Goal: Task Accomplishment & Management: Manage account settings

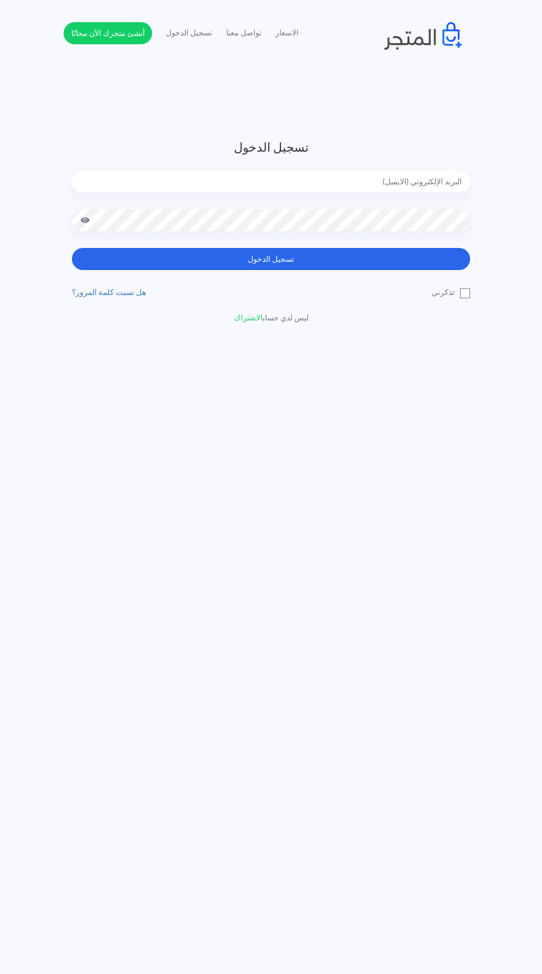
click at [420, 181] on input "email" at bounding box center [271, 181] width 398 height 22
type input "noha_mae86@yahoo.com"
click at [72, 248] on button "تسجيل الدخول" at bounding box center [271, 259] width 398 height 22
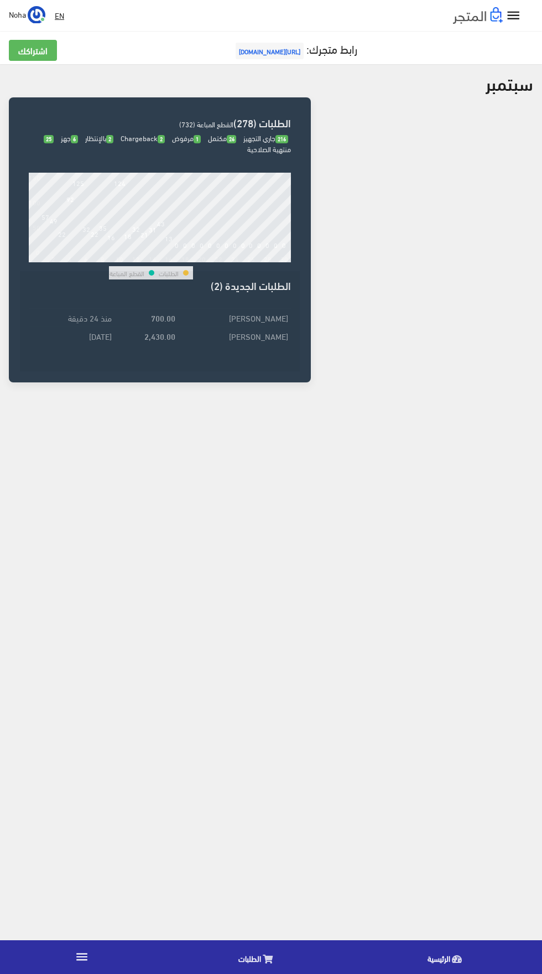
click at [267, 959] on icon at bounding box center [268, 958] width 10 height 9
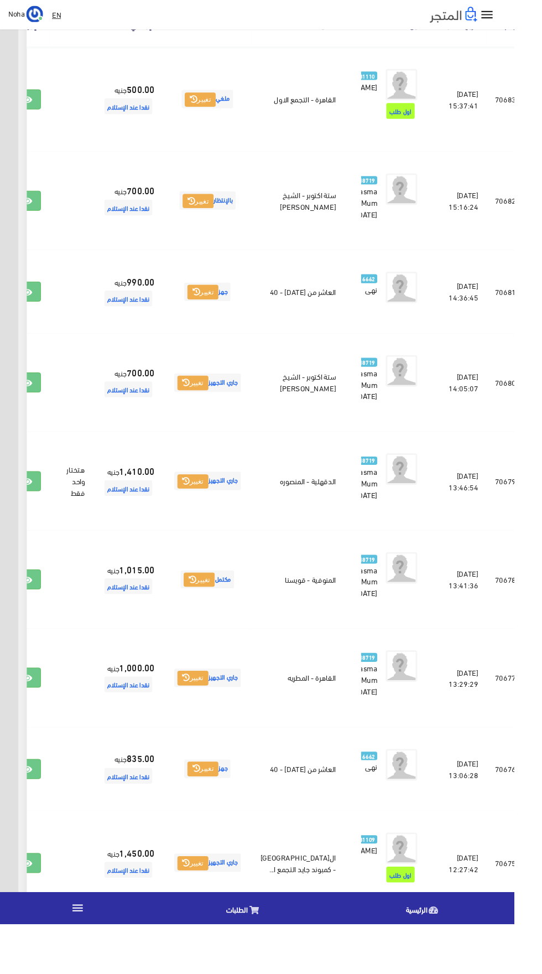
scroll to position [226, -29]
click at [220, 410] on button "تغيير" at bounding box center [203, 402] width 33 height 15
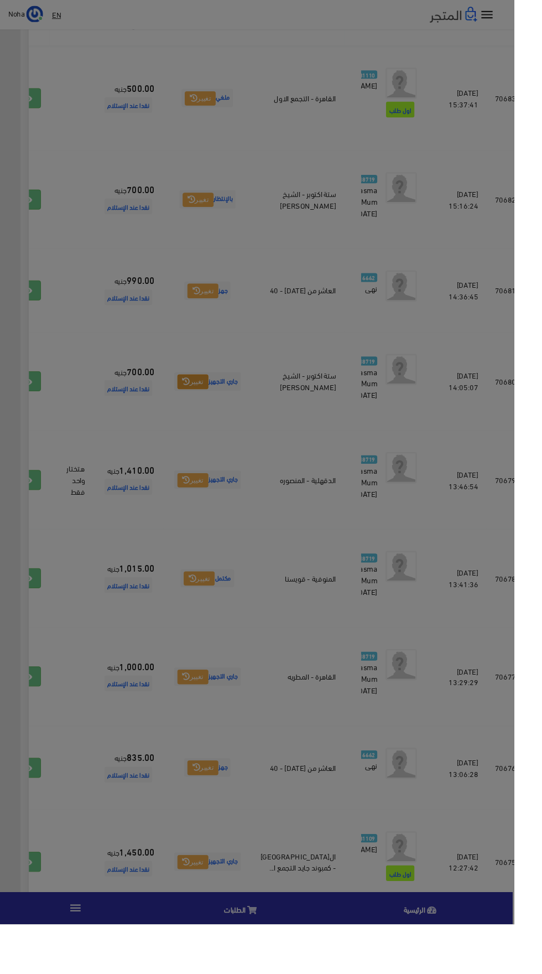
scroll to position [226, -31]
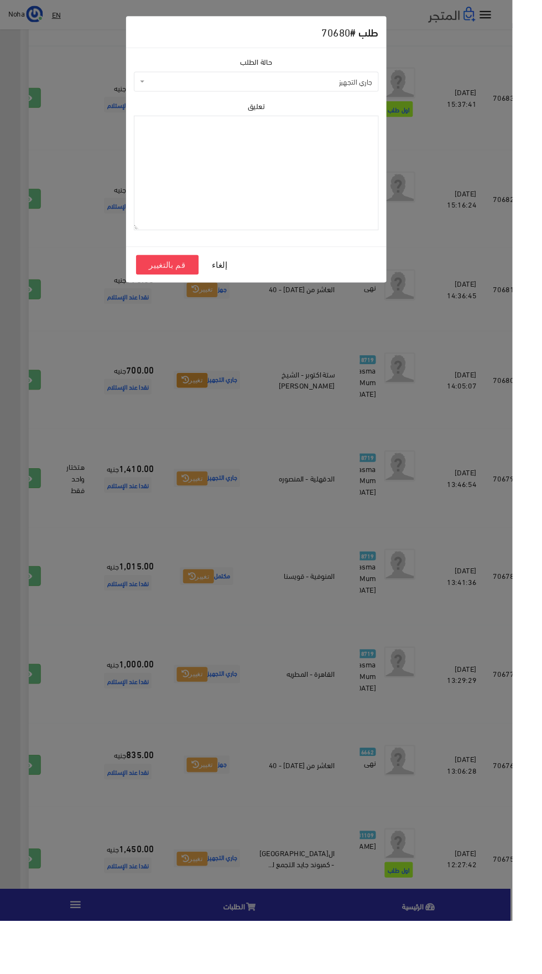
click at [351, 83] on span "جاري التجهيز" at bounding box center [274, 86] width 238 height 11
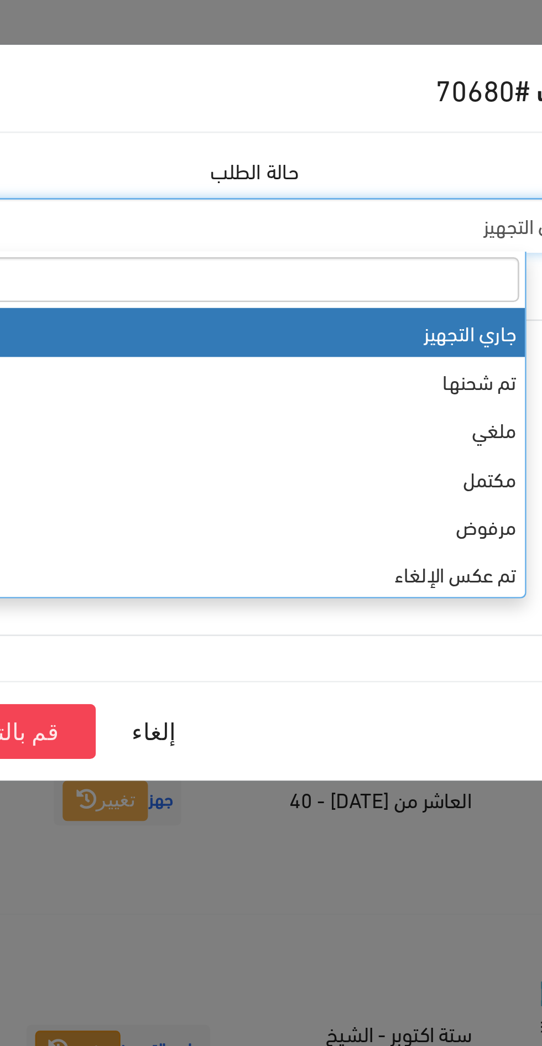
select select "3"
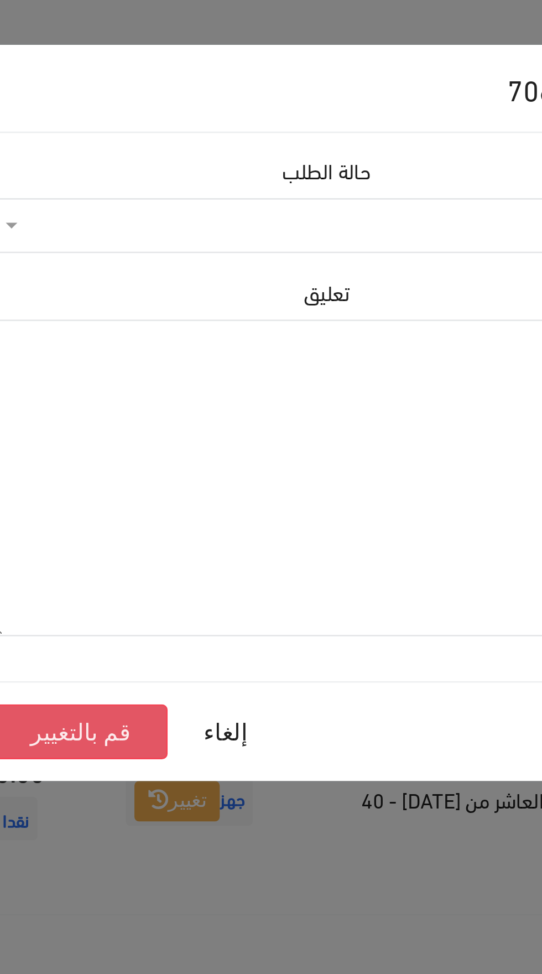
click at [164, 274] on button "قم بالتغيير" at bounding box center [177, 279] width 66 height 21
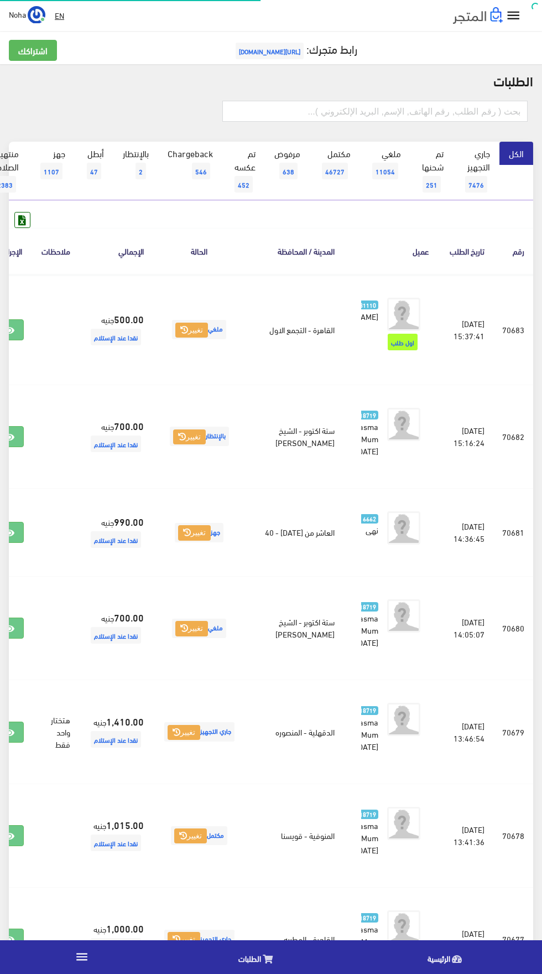
scroll to position [0, -29]
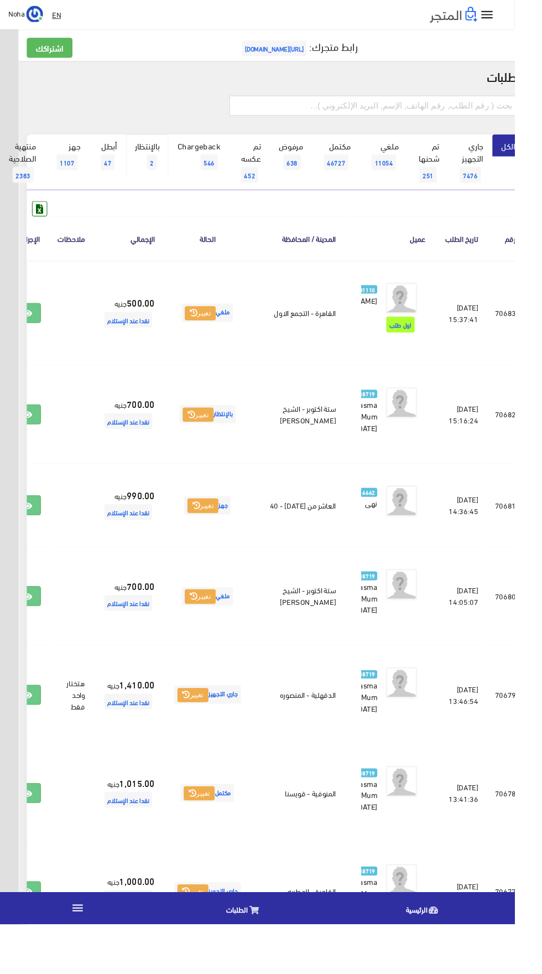
click at [163, 167] on span "2" at bounding box center [160, 171] width 11 height 17
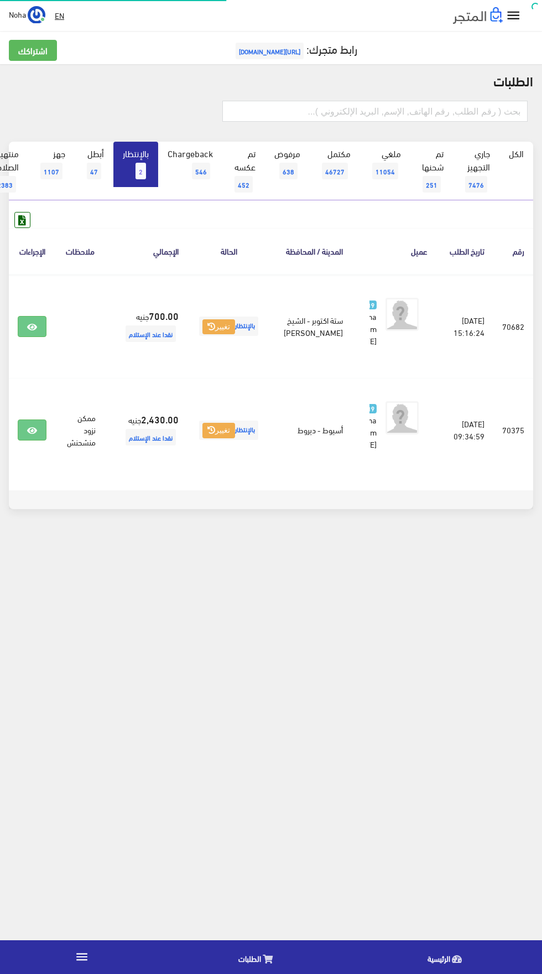
scroll to position [0, -29]
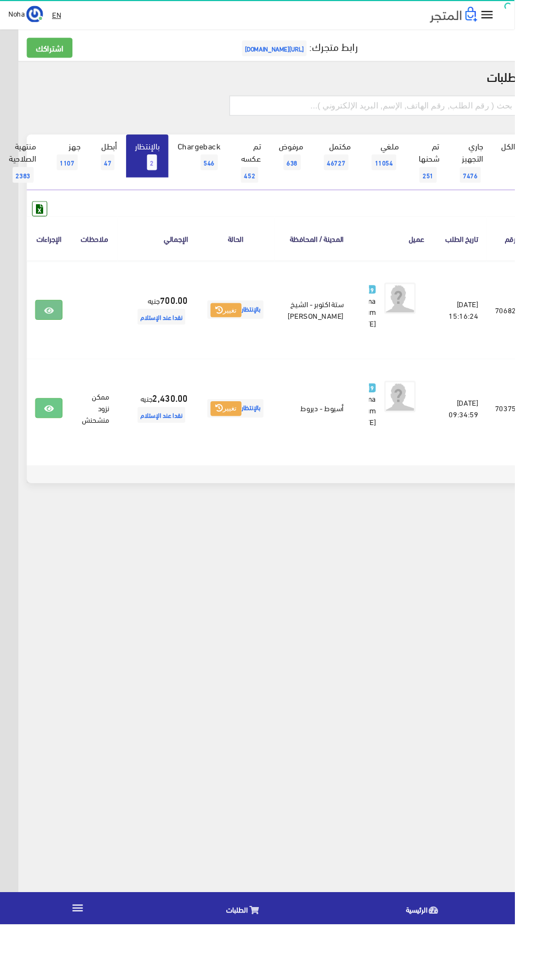
click at [56, 331] on icon at bounding box center [51, 327] width 10 height 9
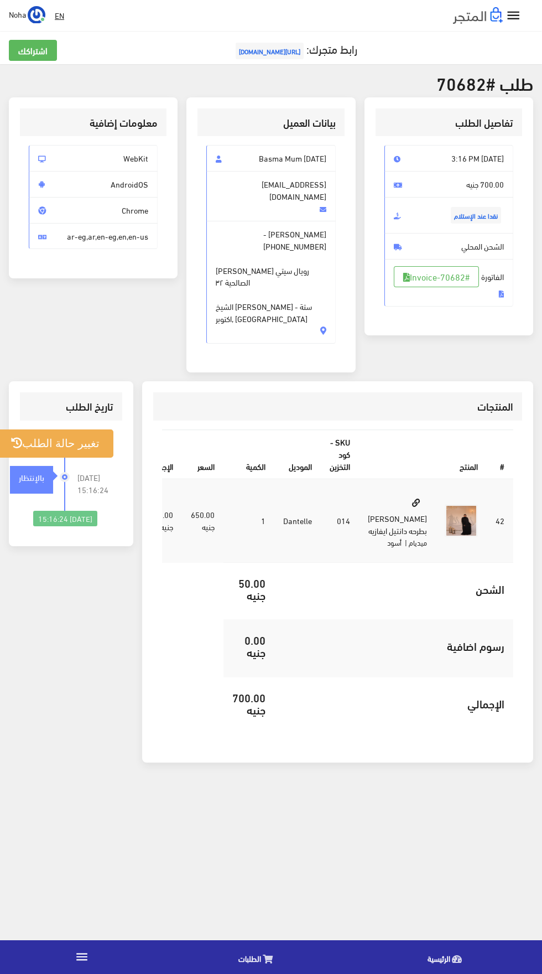
click at [79, 961] on icon "" at bounding box center [82, 957] width 14 height 14
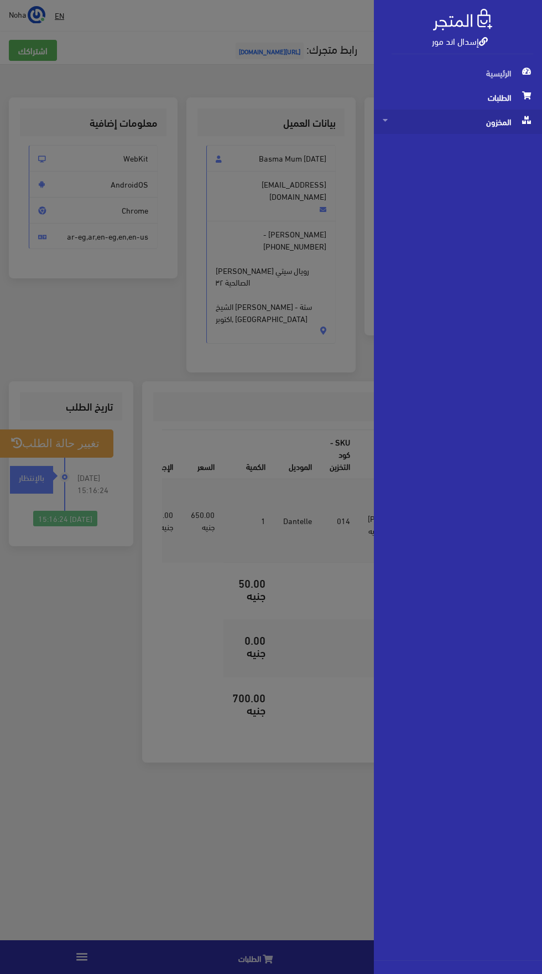
click at [501, 130] on span "المخزون" at bounding box center [458, 122] width 151 height 24
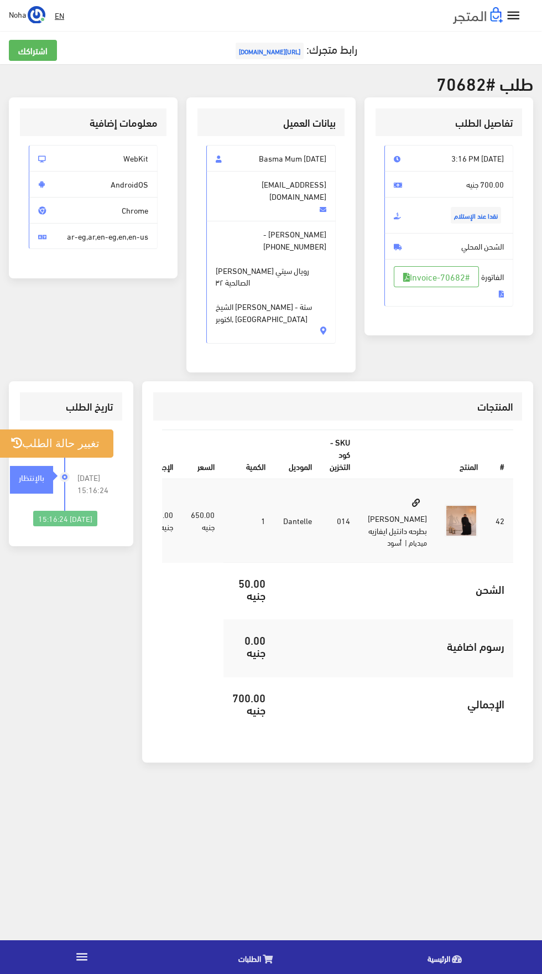
click at [82, 958] on icon "" at bounding box center [82, 957] width 14 height 14
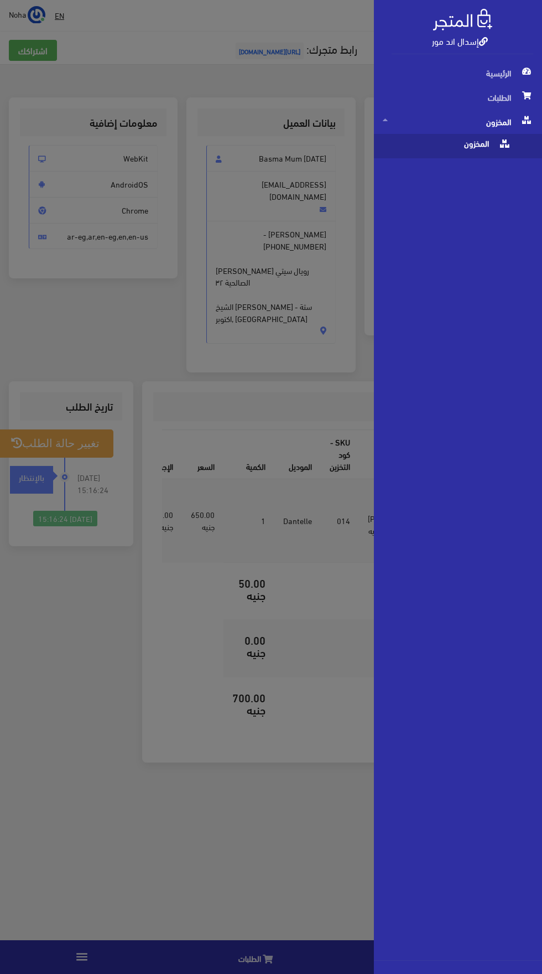
click at [487, 154] on span "المخزون" at bounding box center [447, 146] width 128 height 24
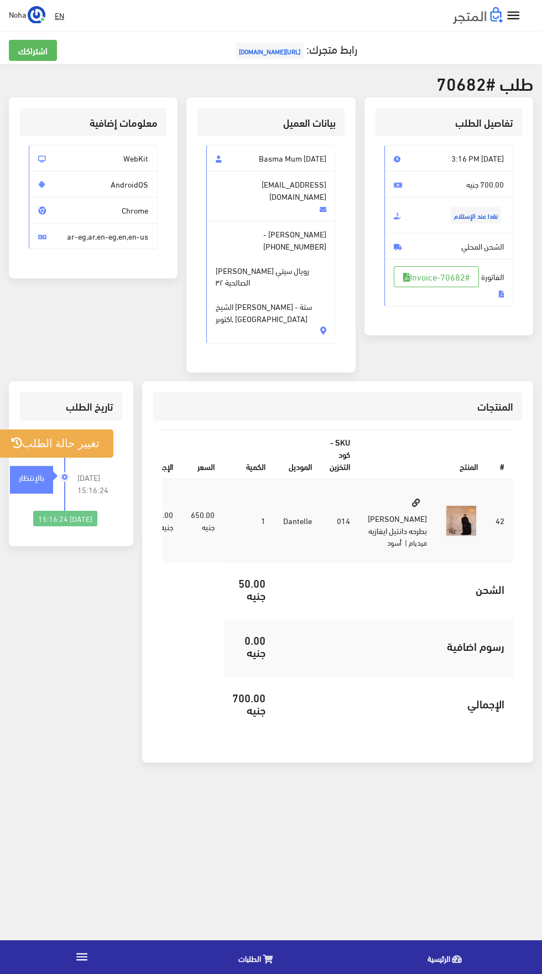
click at [33, 233] on span "ar-eg,ar,en-eg,en,en-us" at bounding box center [93, 236] width 129 height 27
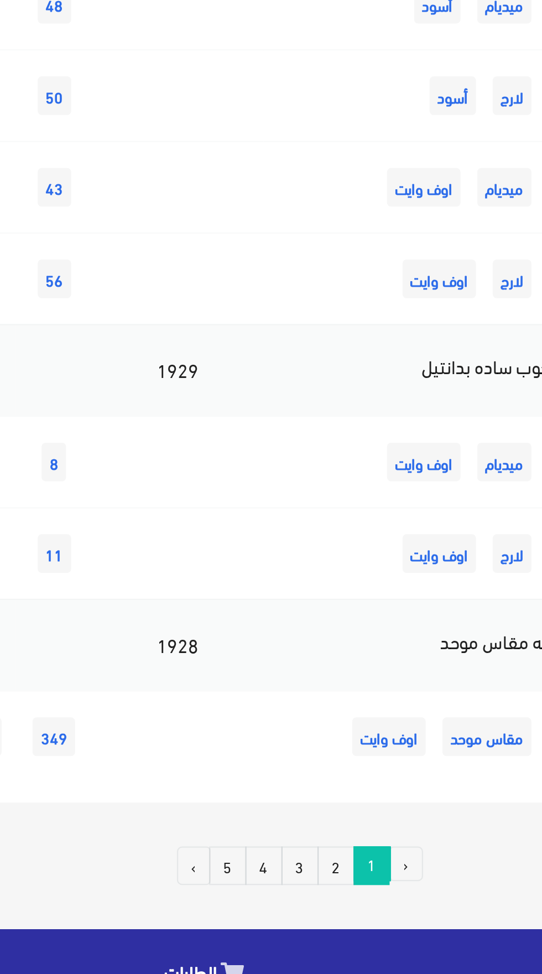
scroll to position [7034, 0]
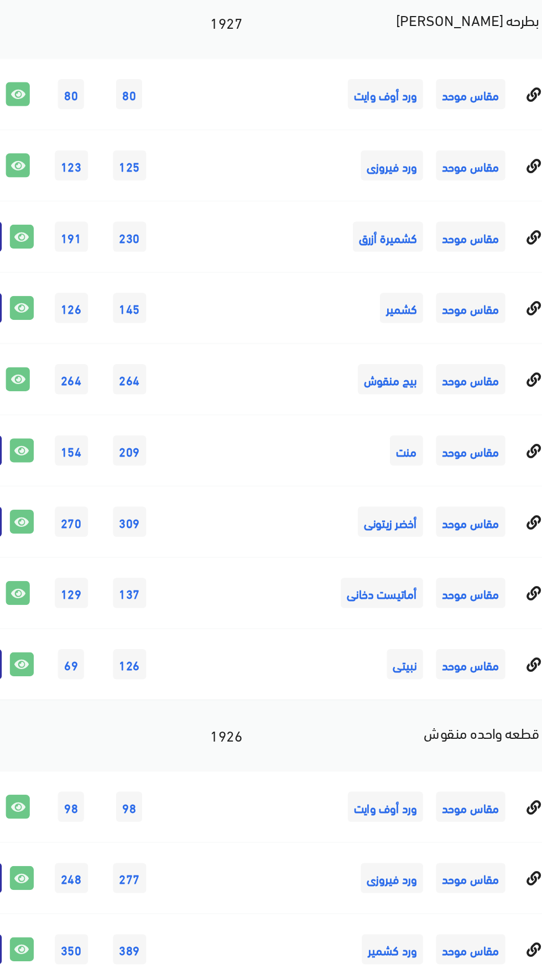
scroll to position [94, 0]
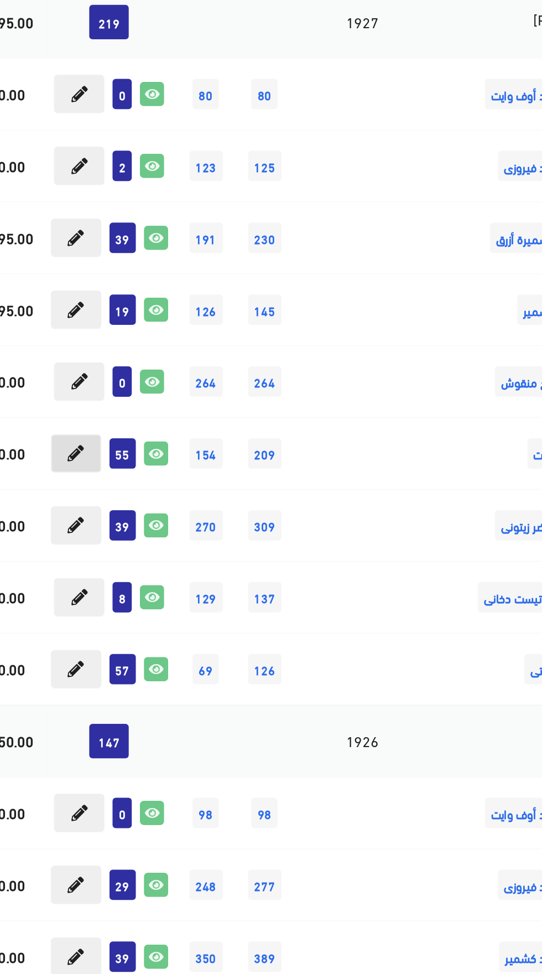
click at [90, 366] on button at bounding box center [86, 372] width 28 height 21
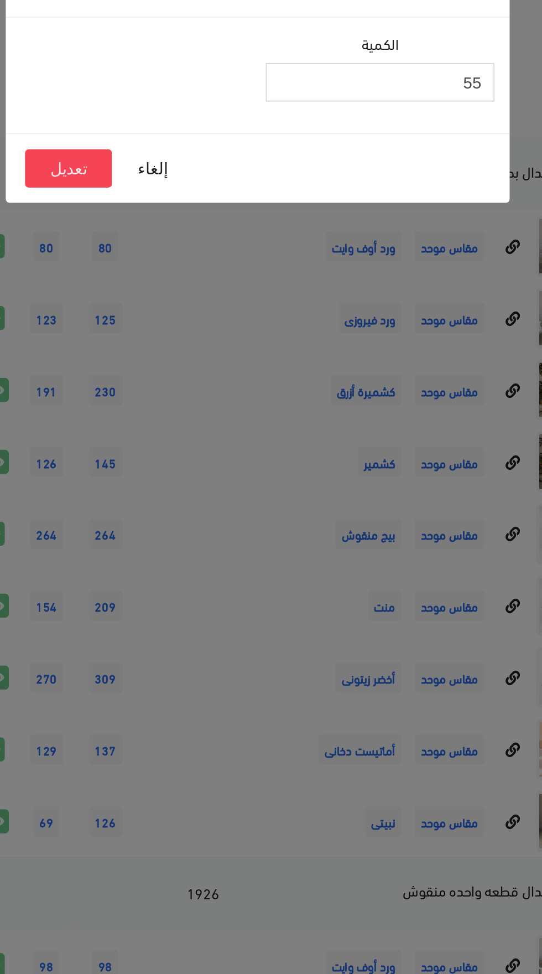
click at [355, 88] on input "55" at bounding box center [339, 86] width 125 height 21
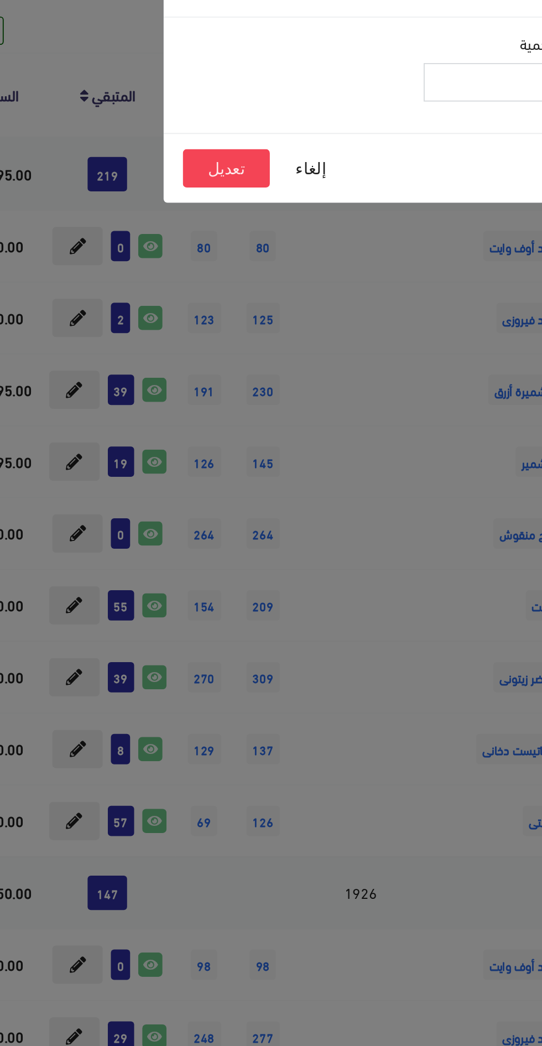
type input "54"
click at [167, 139] on button "تعديل" at bounding box center [169, 133] width 48 height 21
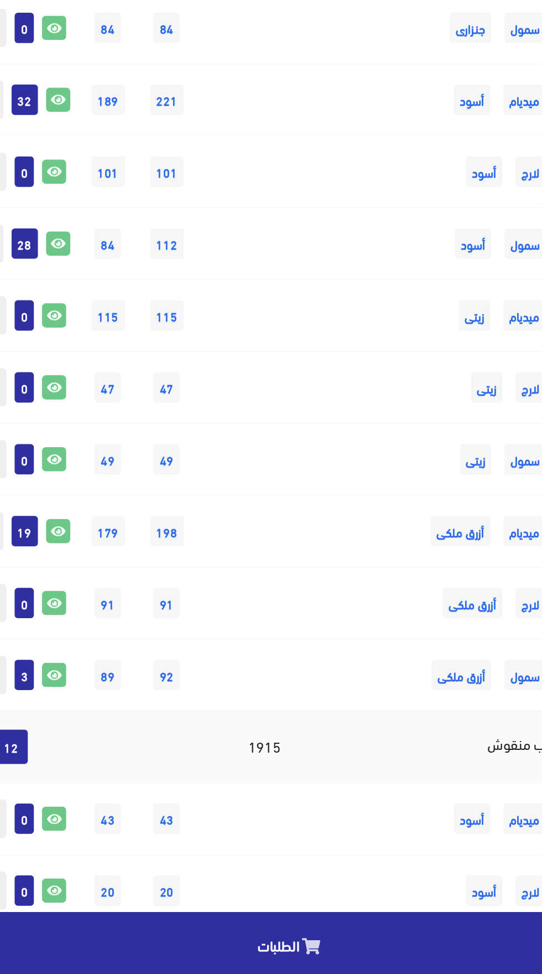
scroll to position [3147, 0]
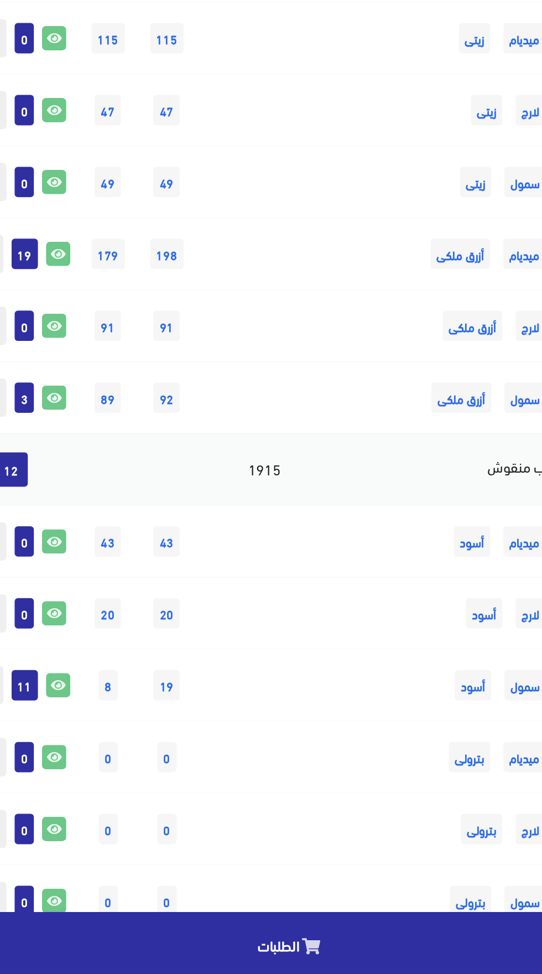
click at [254, 956] on span "الطلبات" at bounding box center [249, 958] width 23 height 14
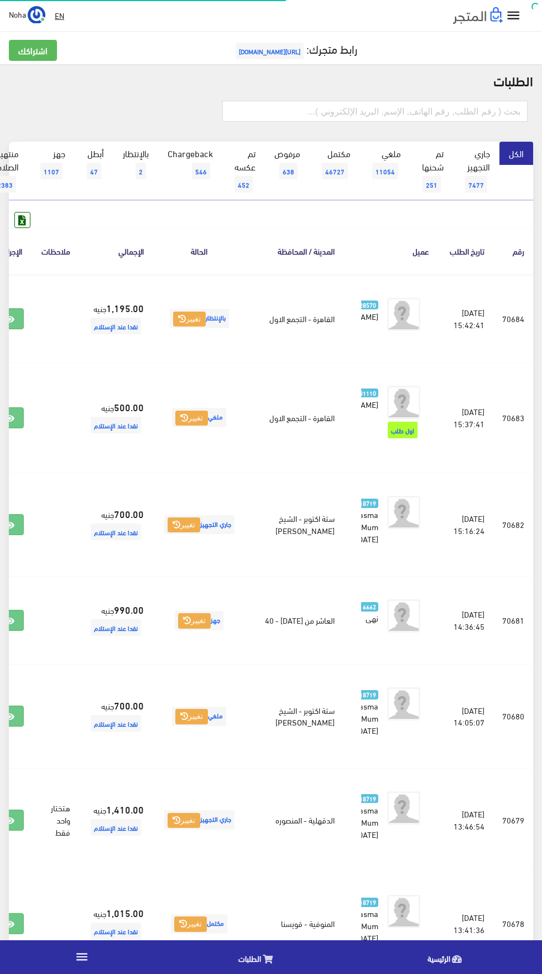
scroll to position [0, -29]
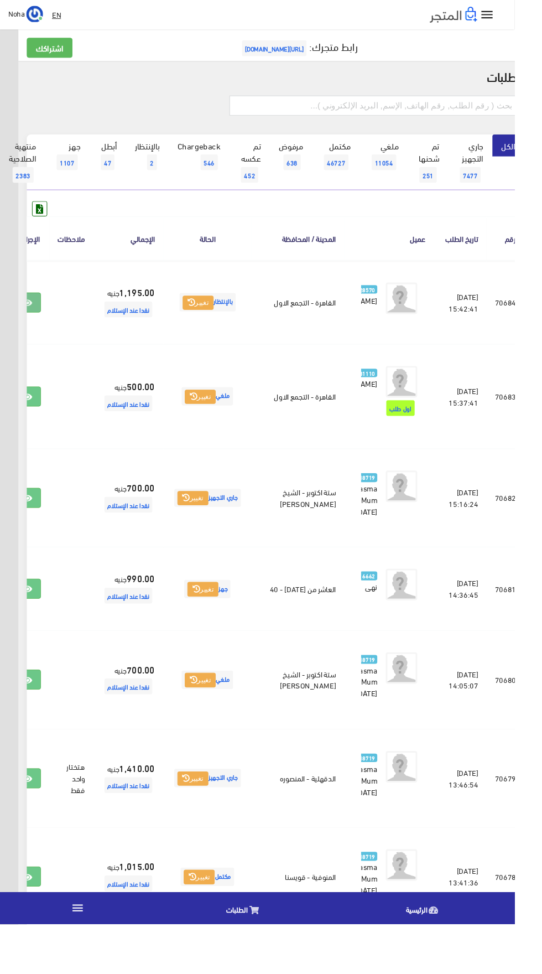
click at [34, 324] on icon at bounding box center [29, 319] width 10 height 9
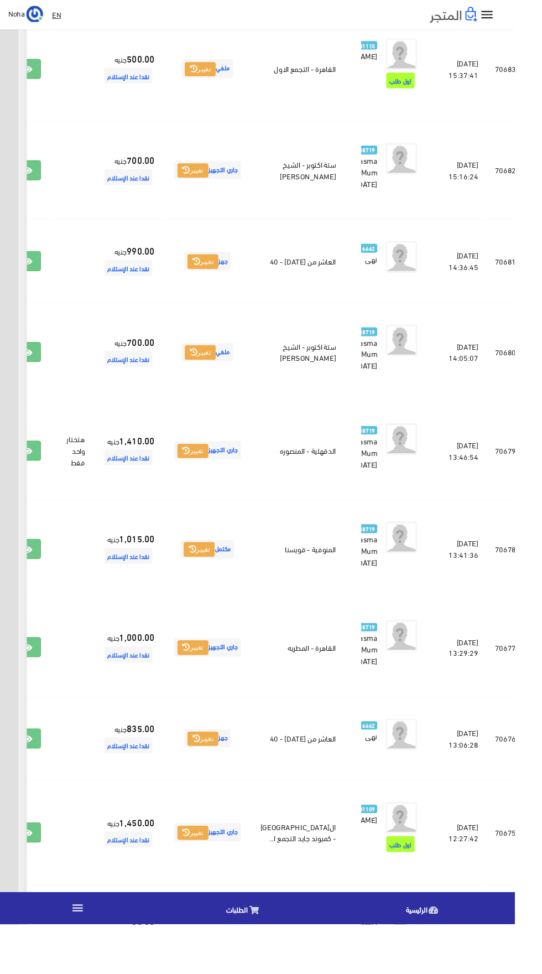
scroll to position [354, -29]
